Goal: Task Accomplishment & Management: Use online tool/utility

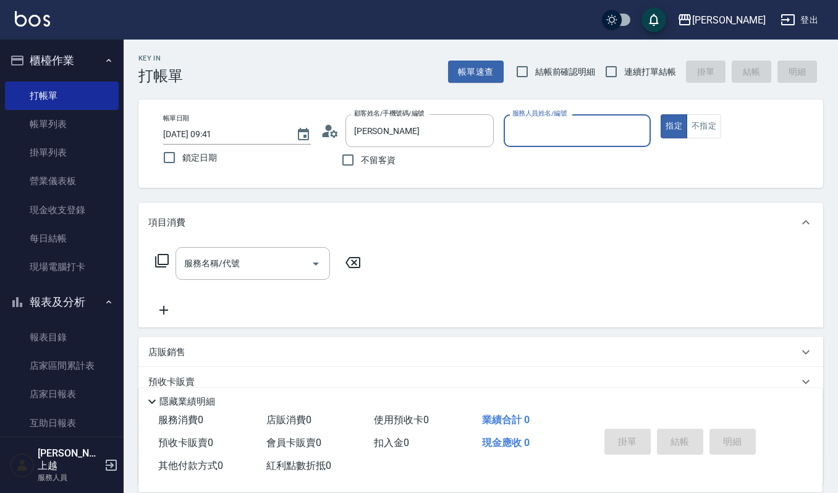
type input "[PERSON_NAME]/0935224838/VIP2275"
type input "Ruby-17"
click at [661, 114] on button "指定" at bounding box center [674, 126] width 27 height 24
type button "true"
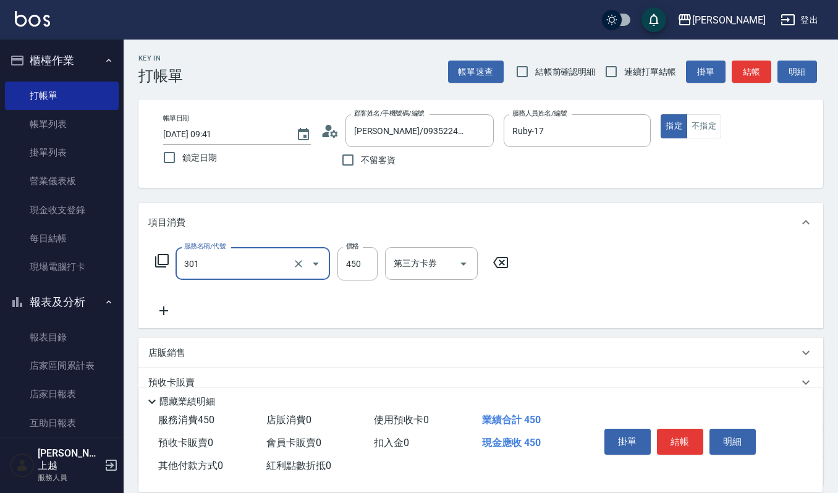
type input "創意剪髮(301)"
type input "405"
click at [683, 446] on button "結帳" at bounding box center [680, 442] width 46 height 26
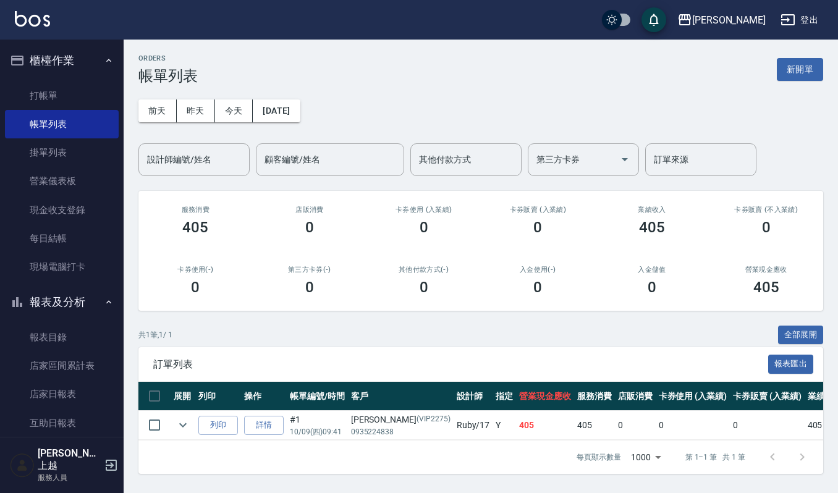
click at [807, 69] on button "新開單" at bounding box center [800, 69] width 46 height 23
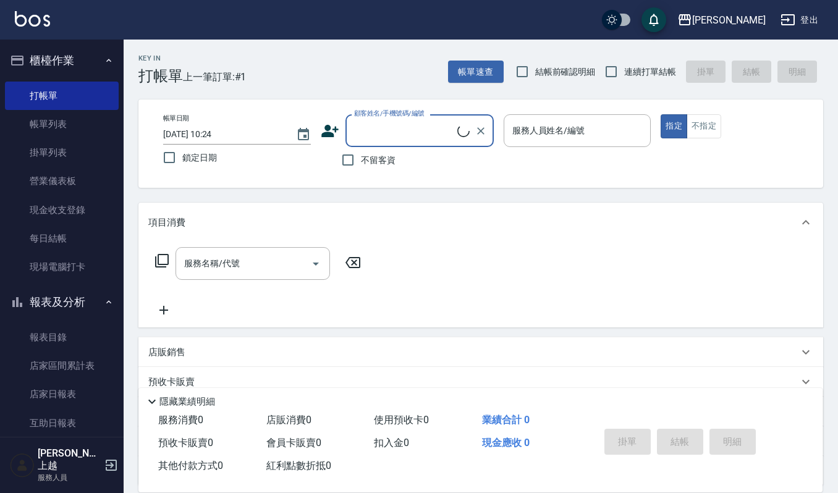
click at [406, 120] on input "顧客姓名/手機號碼/編號" at bounding box center [404, 131] width 106 height 22
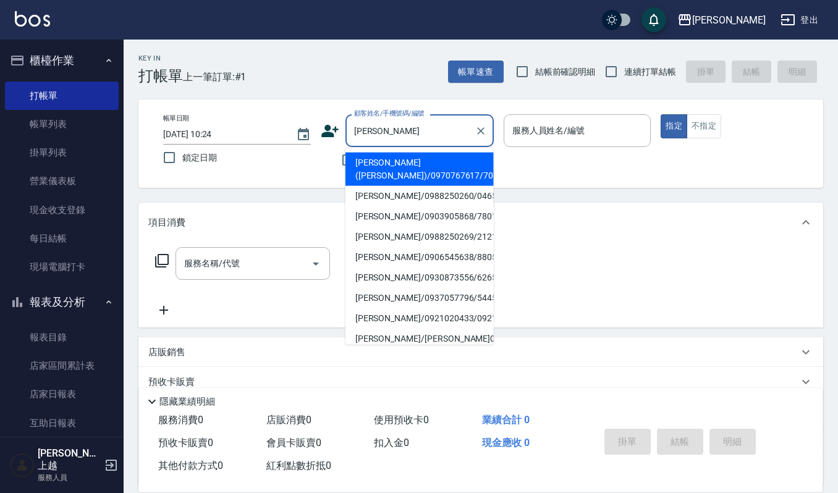
click at [391, 166] on li "[PERSON_NAME]([PERSON_NAME])/0970767617/701021" at bounding box center [420, 169] width 148 height 33
type input "[PERSON_NAME]([PERSON_NAME])/0970767617/701021"
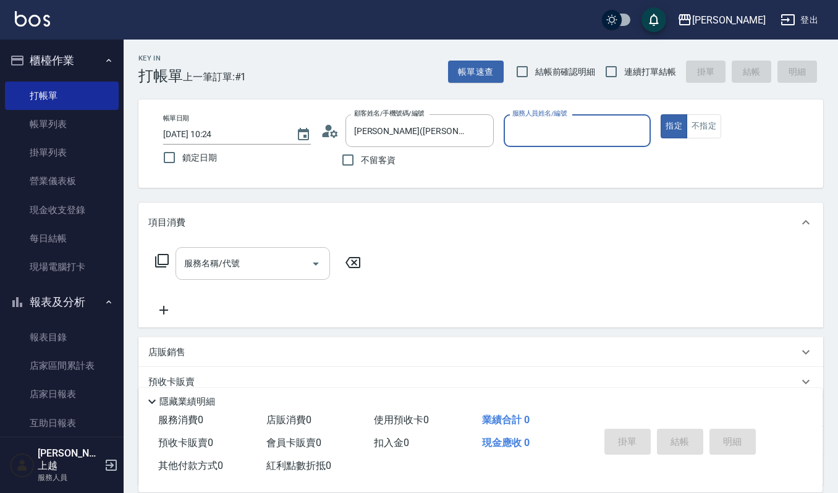
click at [252, 275] on div "服務名稱/代號" at bounding box center [253, 263] width 155 height 33
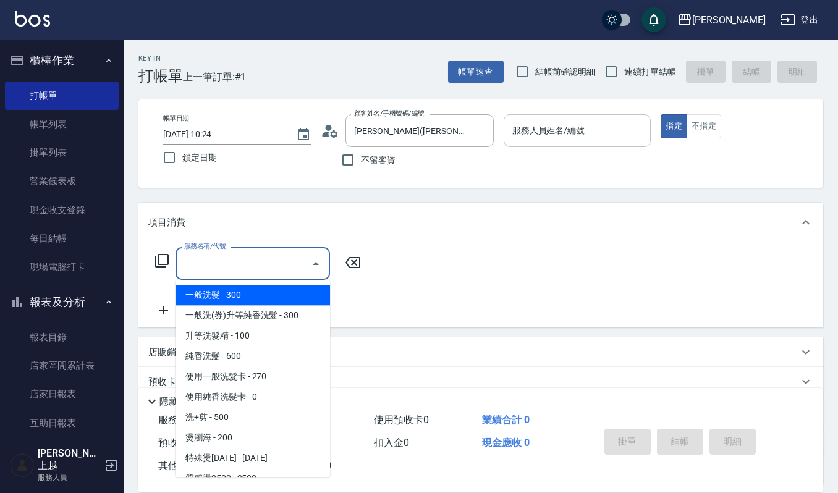
click at [523, 137] on input "服務人員姓名/編號" at bounding box center [577, 131] width 137 height 22
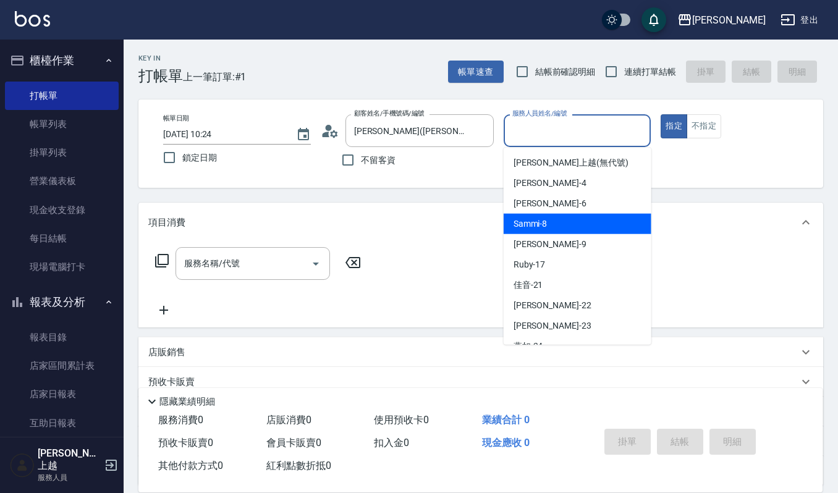
click at [542, 219] on span "Sammi -8" at bounding box center [531, 224] width 34 height 13
type input "Sammi-8"
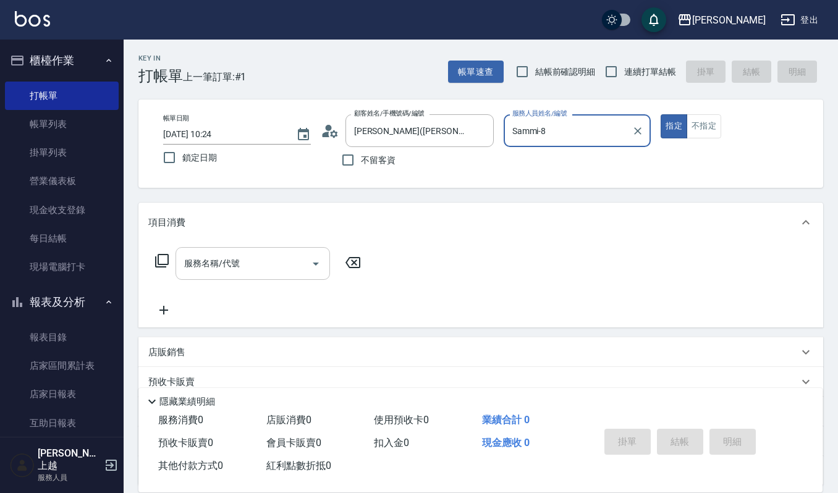
click at [230, 266] on input "服務名稱/代號" at bounding box center [243, 264] width 125 height 22
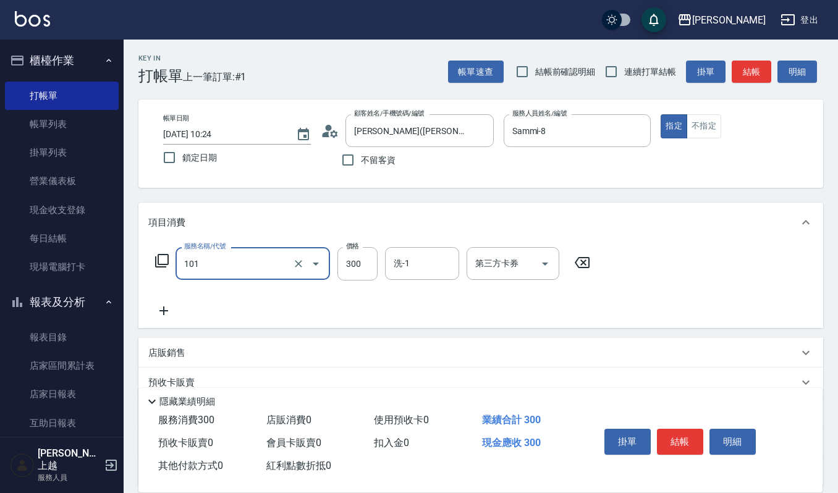
type input "一般洗髮(101)"
type input "270"
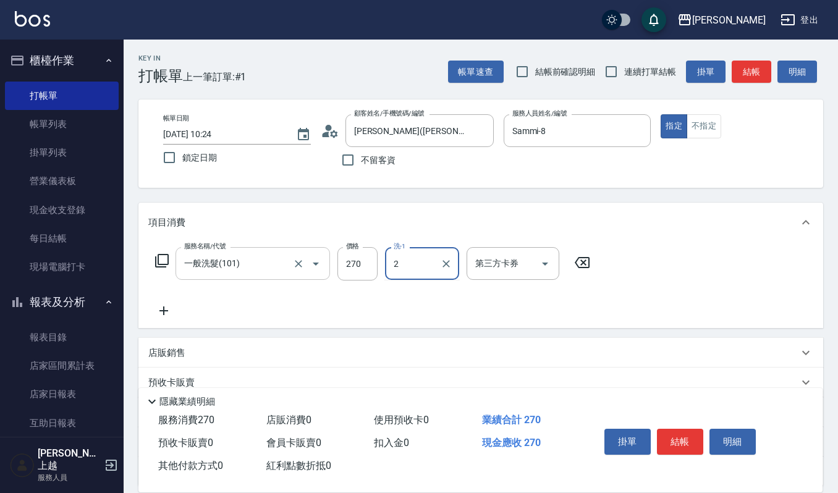
type input "2"
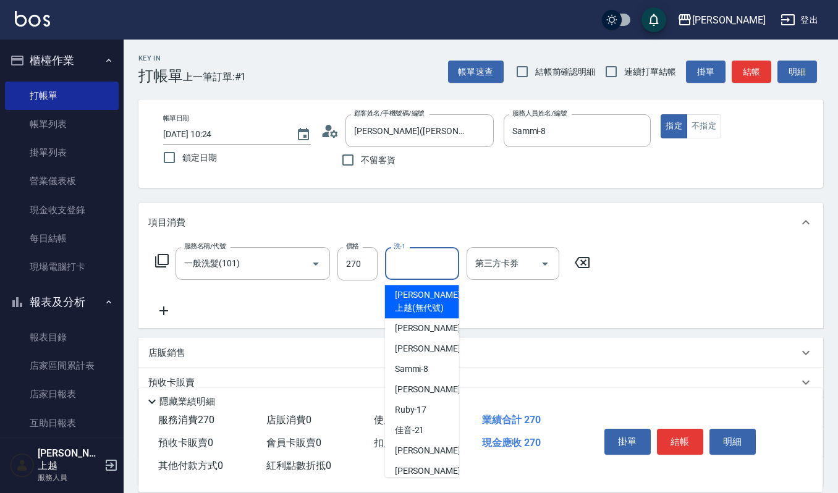
click at [418, 262] on input "洗-1" at bounding box center [422, 264] width 63 height 22
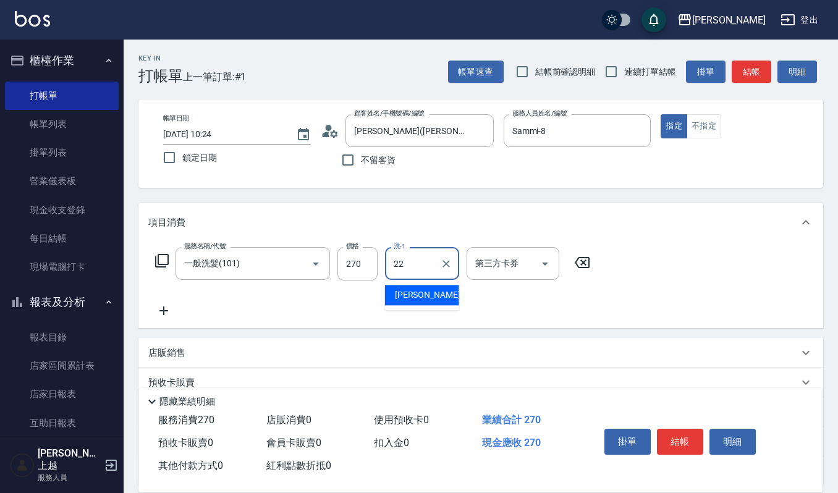
type input "[PERSON_NAME]-22"
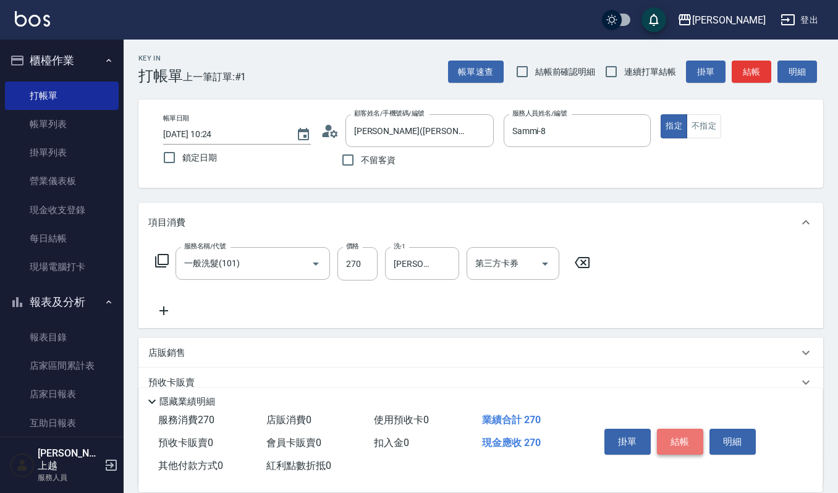
click at [671, 434] on button "結帳" at bounding box center [680, 442] width 46 height 26
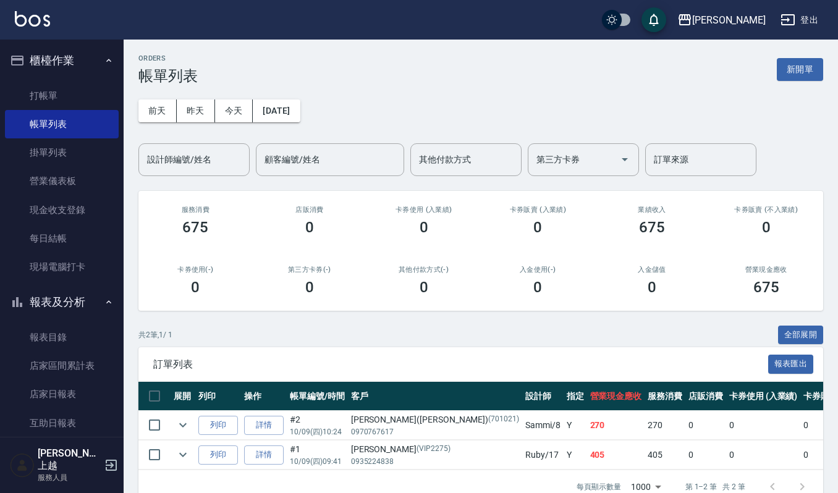
scroll to position [38, 0]
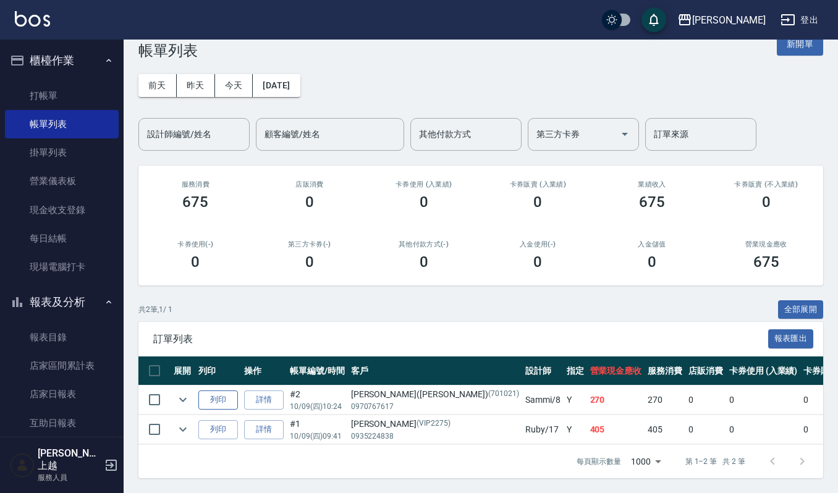
click at [206, 391] on button "列印" at bounding box center [218, 400] width 40 height 19
click at [262, 391] on link "詳情" at bounding box center [264, 400] width 40 height 19
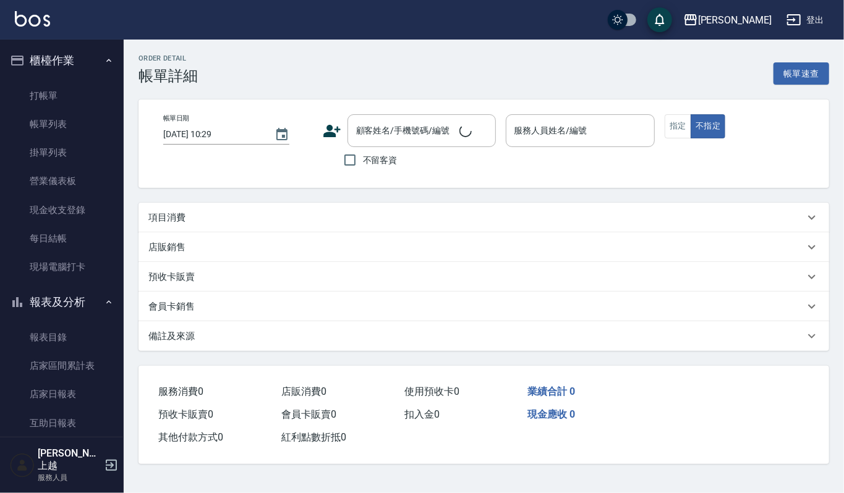
type input "[DATE] 10:24"
type input "Sammi-8"
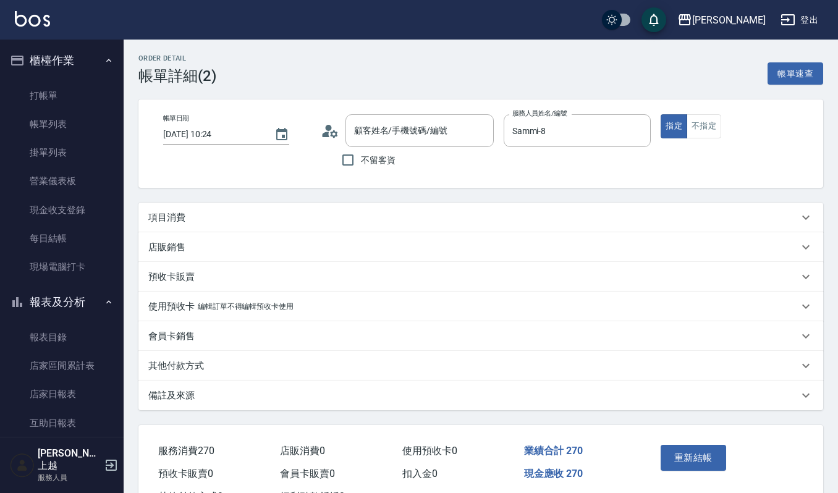
type input "[PERSON_NAME]([PERSON_NAME])/0970767617/701021"
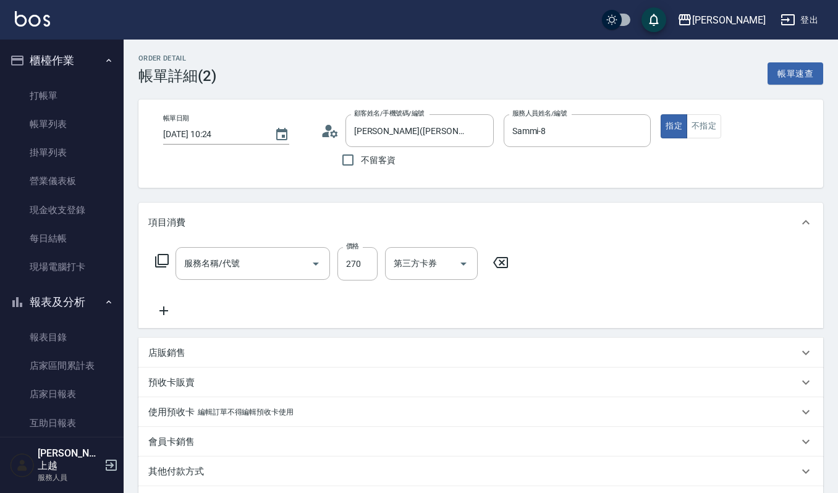
type input "一般洗髮(101)"
click at [151, 312] on icon at bounding box center [163, 311] width 31 height 15
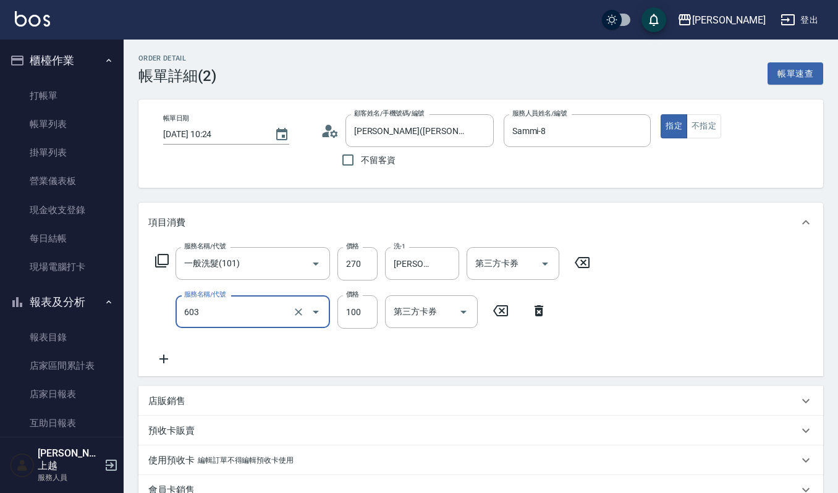
type input "電棒離子夾玉米鬚(603)"
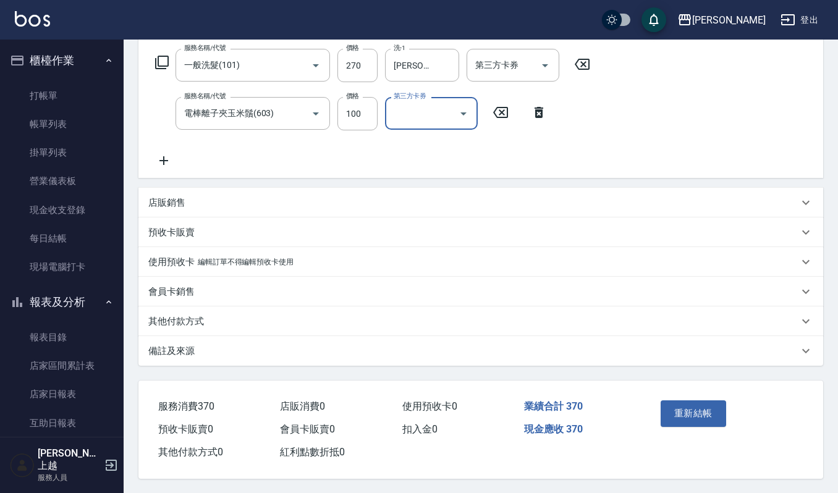
scroll to position [202, 0]
click at [715, 408] on button "重新結帳" at bounding box center [694, 413] width 66 height 26
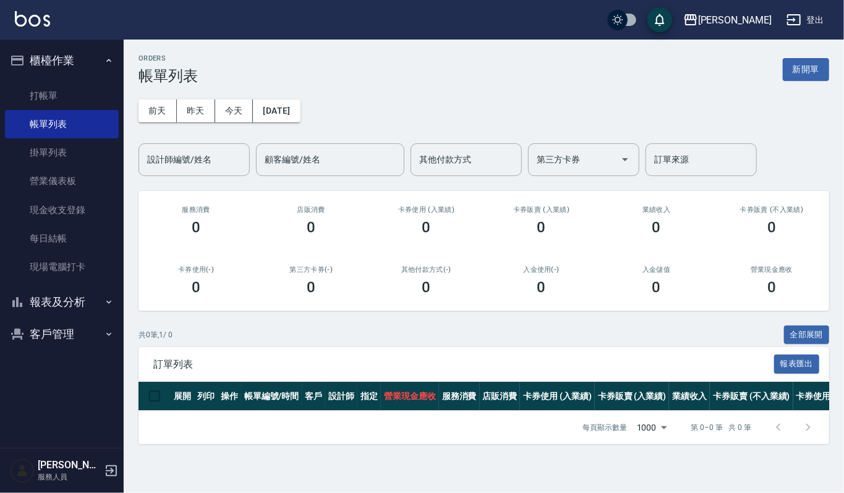
drag, startPoint x: 0, startPoint y: 0, endPoint x: 46, endPoint y: 312, distance: 315.5
click at [46, 312] on button "報表及分析" at bounding box center [62, 302] width 114 height 32
click at [68, 300] on button "報表及分析" at bounding box center [62, 302] width 114 height 32
click at [64, 326] on button "客戶管理" at bounding box center [62, 334] width 114 height 32
click at [59, 367] on link "客戶列表" at bounding box center [62, 369] width 114 height 28
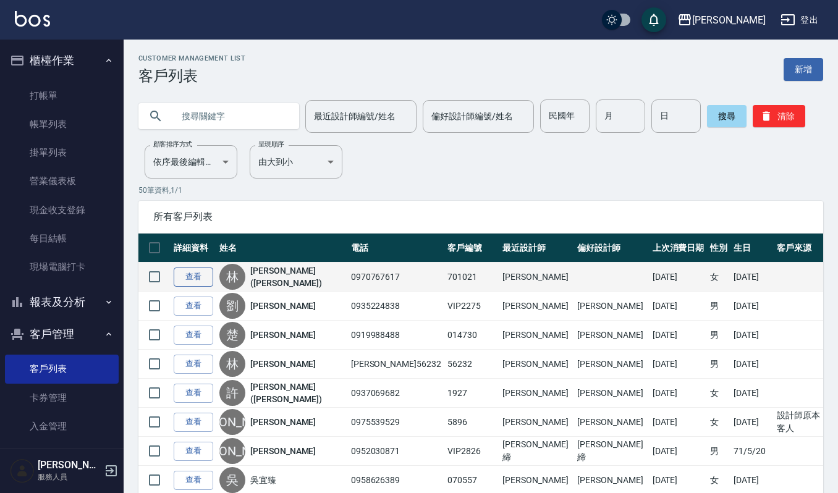
click at [181, 279] on link "查看" at bounding box center [194, 277] width 40 height 19
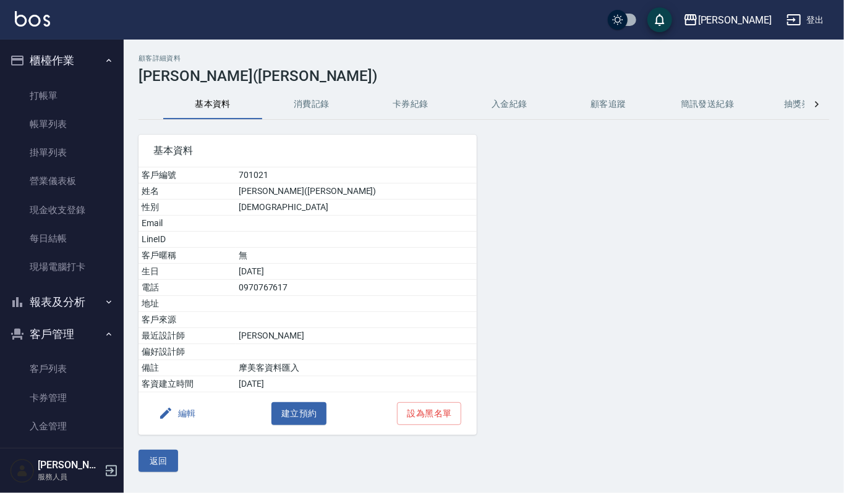
click at [309, 100] on button "消費記錄" at bounding box center [311, 105] width 99 height 30
